Goal: Task Accomplishment & Management: Manage account settings

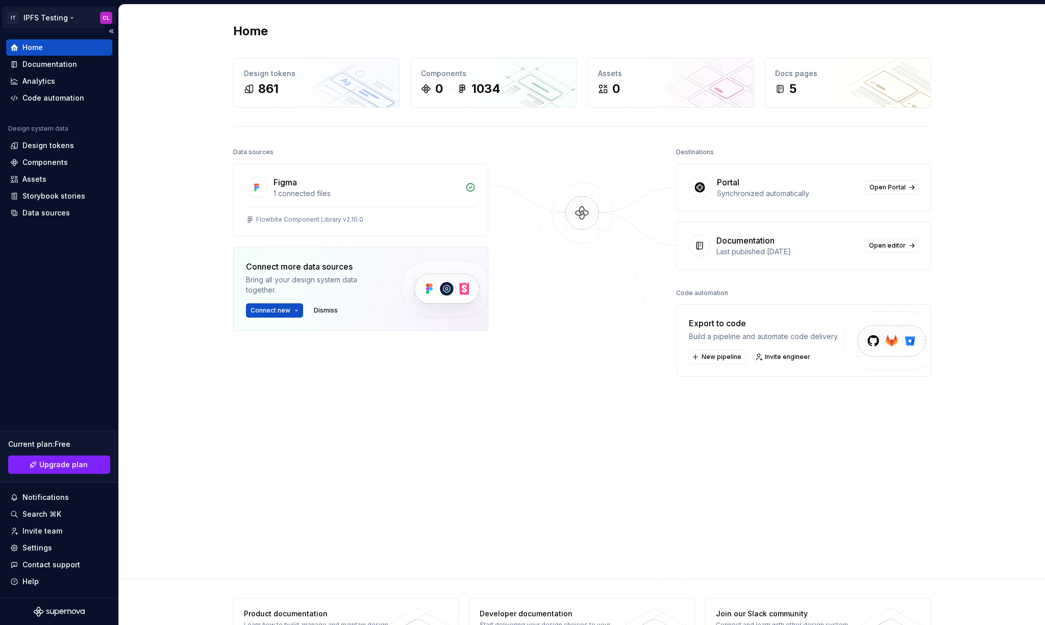
click at [97, 15] on html "IT IPFS Testing CL Home Documentation Analytics Code automation Design system d…" at bounding box center [522, 312] width 1045 height 625
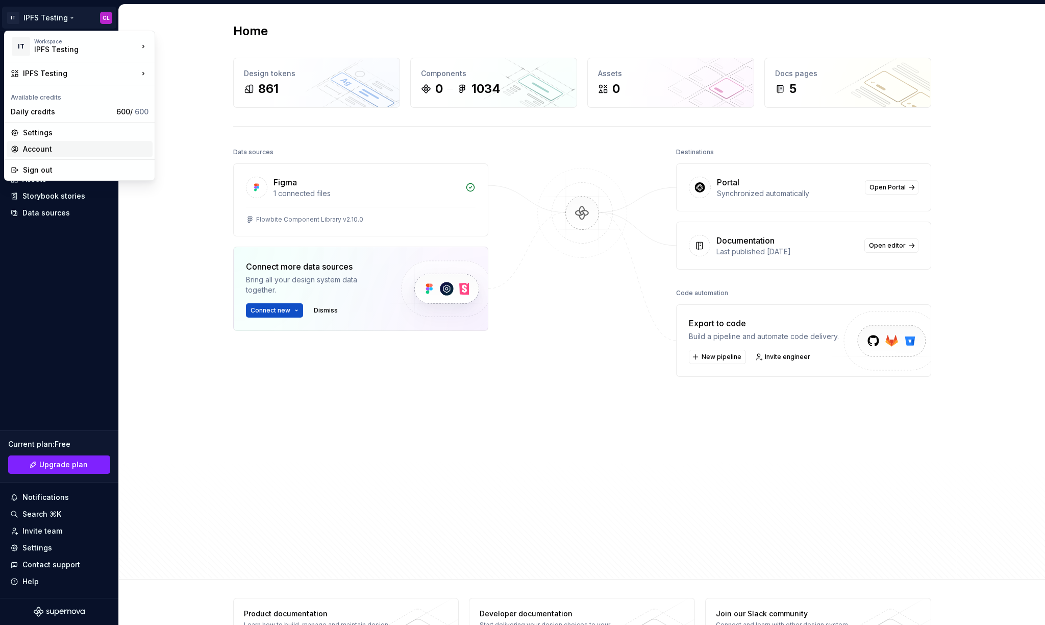
click at [78, 148] on div "Account" at bounding box center [86, 149] width 126 height 10
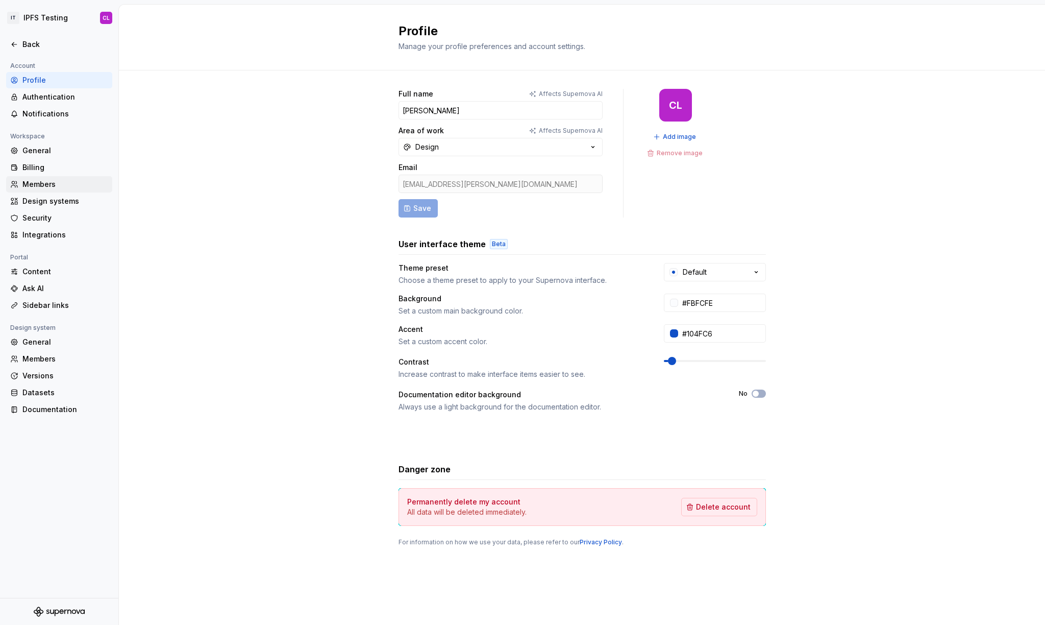
click at [78, 177] on div "Members" at bounding box center [59, 184] width 106 height 16
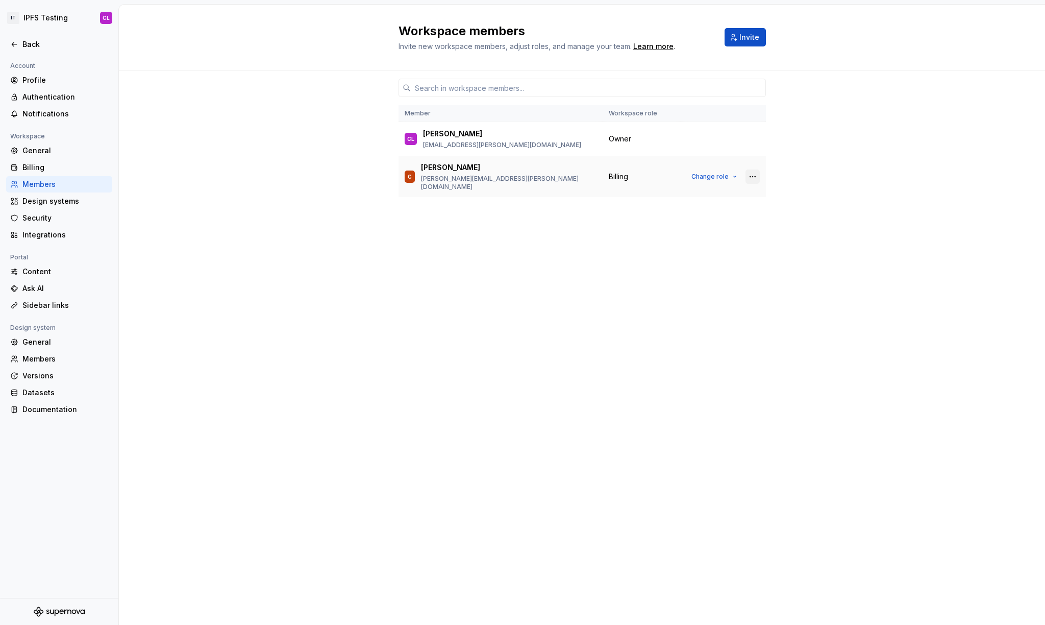
click at [752, 174] on button "button" at bounding box center [753, 176] width 14 height 14
click at [718, 211] on div "Remove from workspace" at bounding box center [690, 214] width 88 height 10
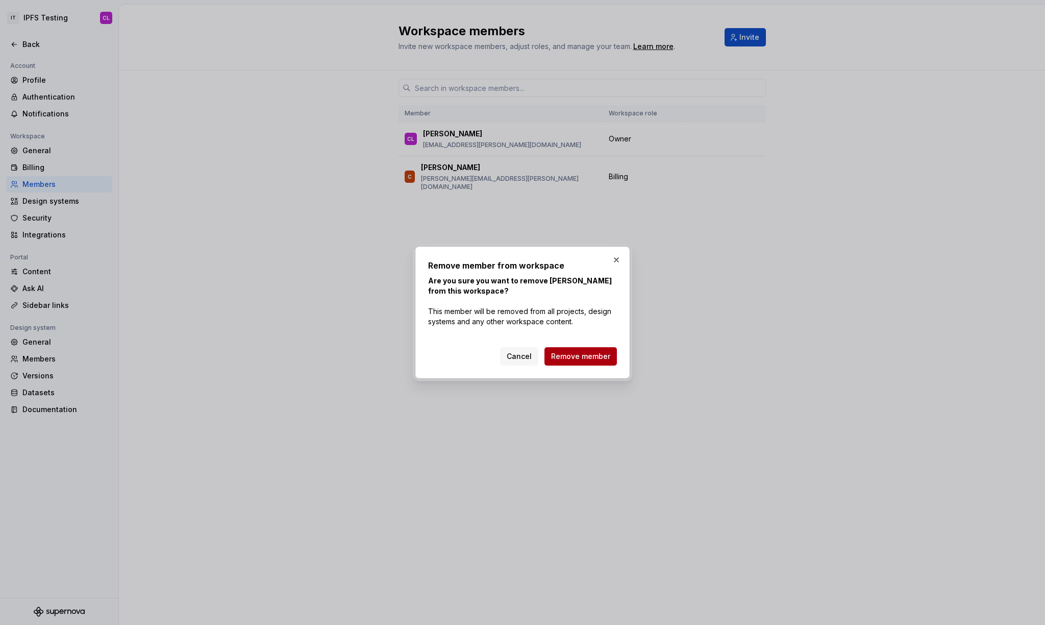
click at [571, 359] on span "Remove member" at bounding box center [580, 356] width 59 height 10
